Goal: Navigation & Orientation: Go to known website

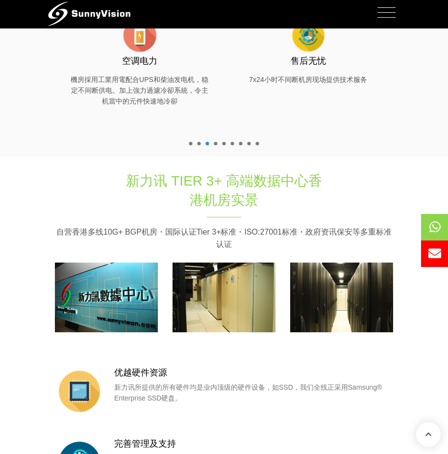
scroll to position [589, 0]
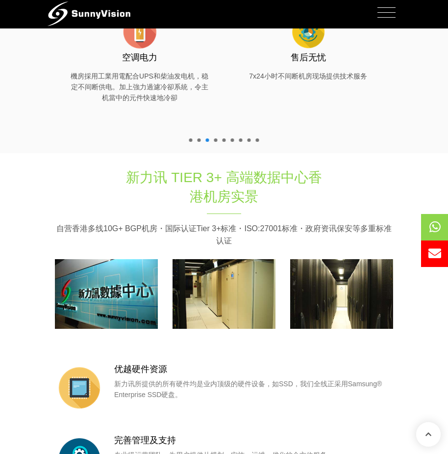
click at [340, 281] on img at bounding box center [341, 294] width 103 height 70
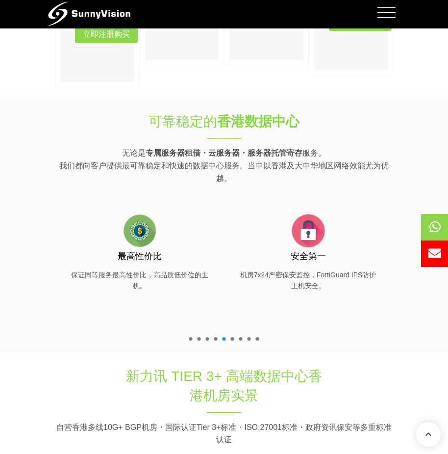
scroll to position [294, 0]
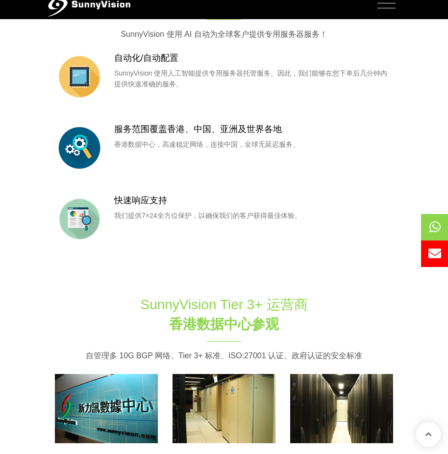
scroll to position [1128, 0]
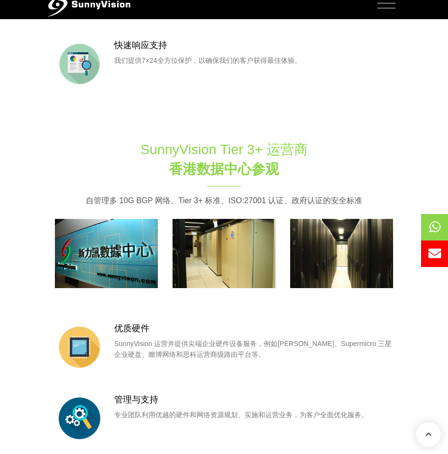
click at [319, 235] on img at bounding box center [341, 254] width 103 height 70
click at [336, 263] on img at bounding box center [341, 254] width 103 height 70
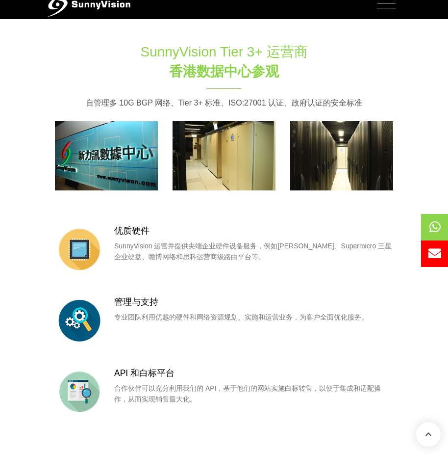
scroll to position [1227, 0]
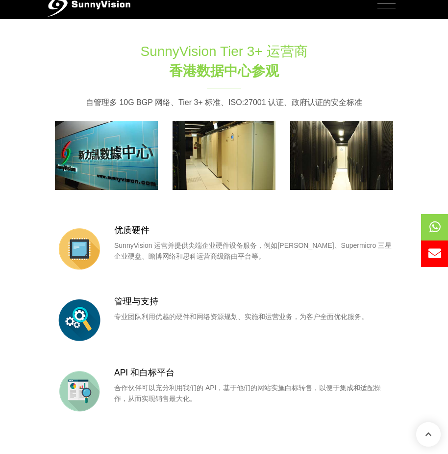
click at [114, 177] on img at bounding box center [106, 156] width 103 height 70
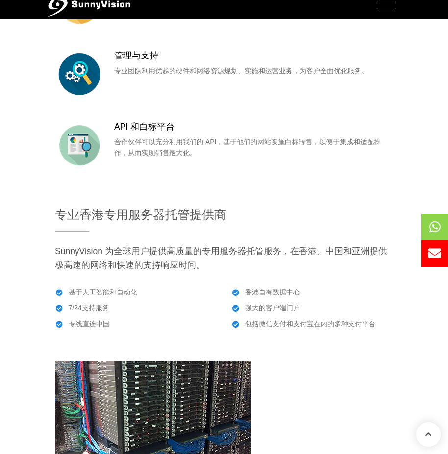
scroll to position [1668, 0]
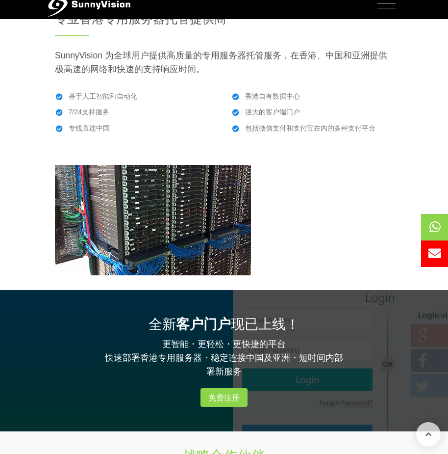
click at [127, 183] on img at bounding box center [153, 220] width 196 height 110
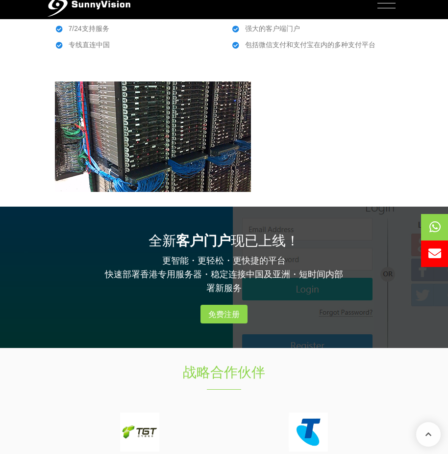
scroll to position [1815, 0]
